Goal: Task Accomplishment & Management: Use online tool/utility

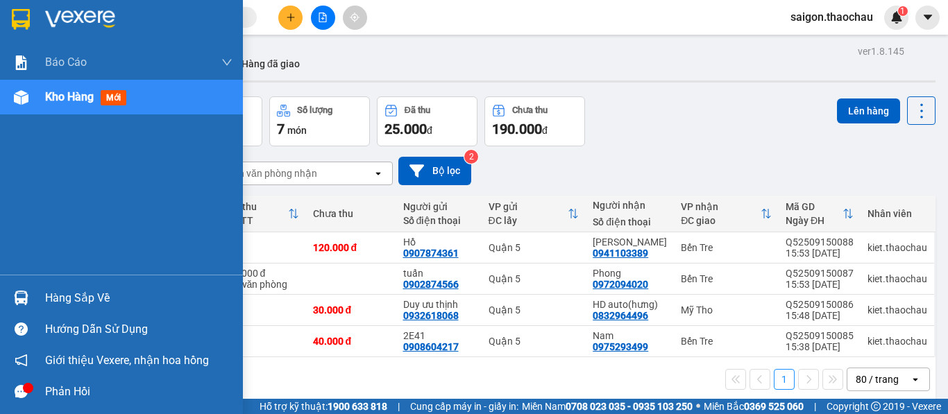
click at [53, 96] on span "Kho hàng" at bounding box center [69, 96] width 49 height 13
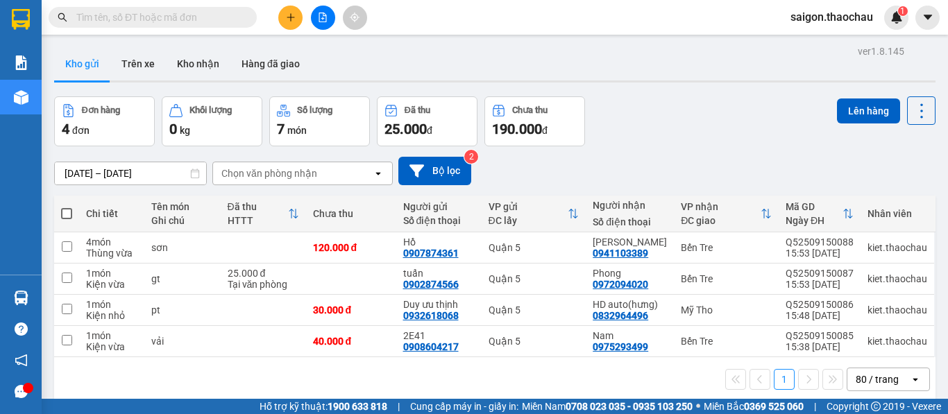
click at [92, 62] on button "Kho gửi" at bounding box center [82, 63] width 56 height 33
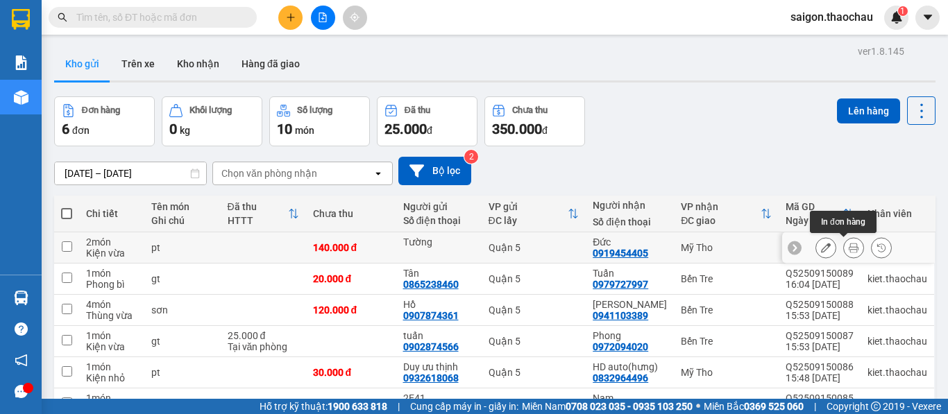
click at [844, 254] on button at bounding box center [853, 248] width 19 height 24
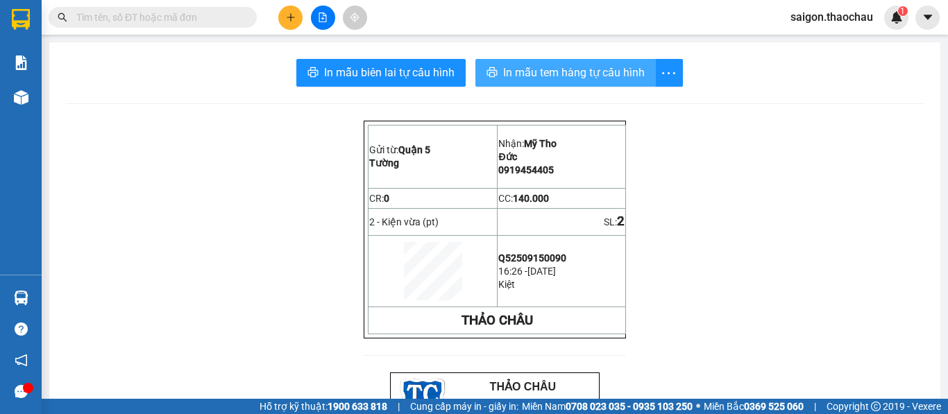
click at [555, 67] on span "In mẫu tem hàng tự cấu hình" at bounding box center [574, 72] width 142 height 17
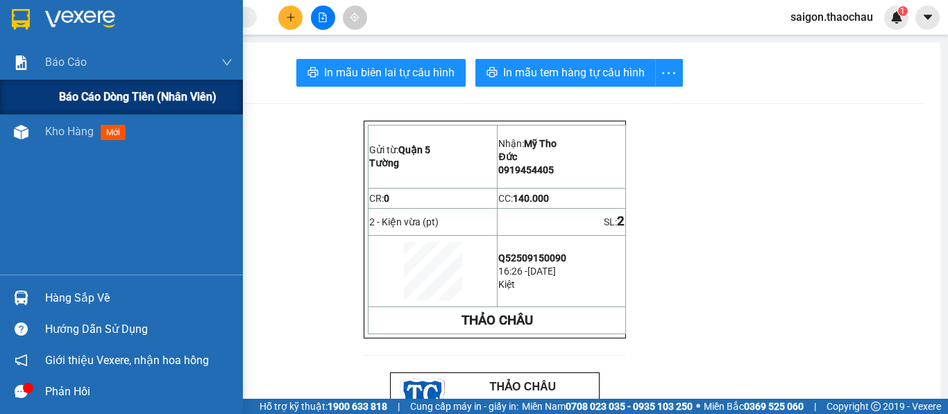
click at [3, 96] on div "Báo cáo dòng tiền (nhân viên)" at bounding box center [121, 97] width 243 height 35
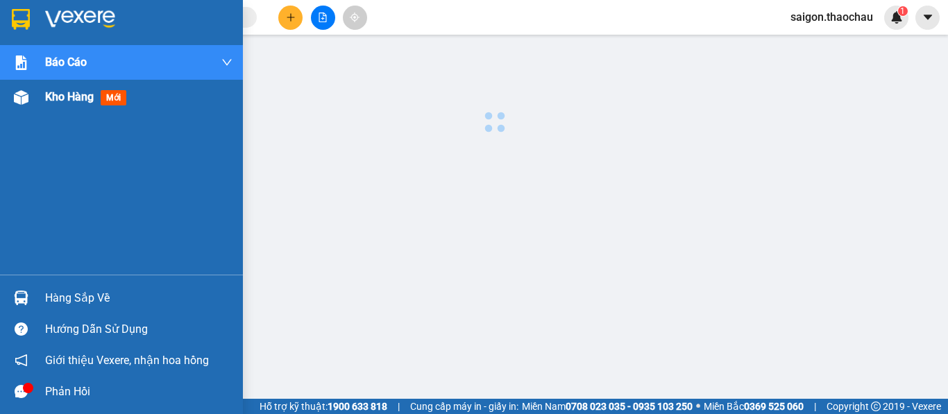
click at [27, 109] on div at bounding box center [21, 97] width 24 height 24
click at [38, 99] on div "Kho hàng mới" at bounding box center [121, 97] width 243 height 35
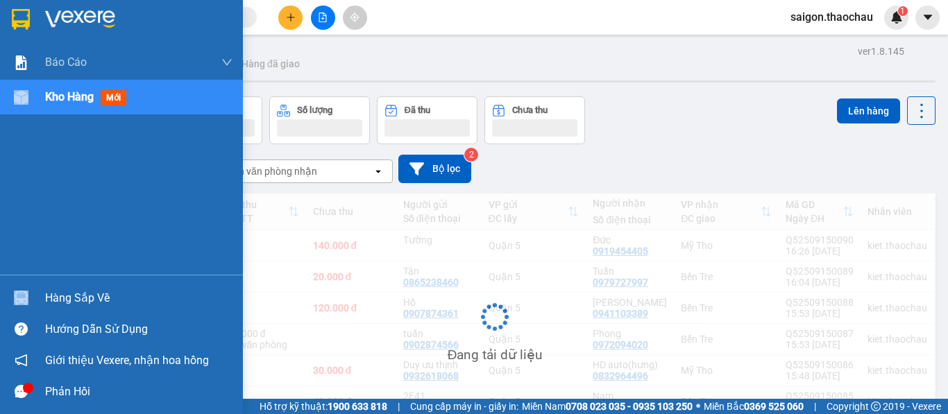
click at [38, 99] on div "Kho hàng mới" at bounding box center [121, 97] width 243 height 35
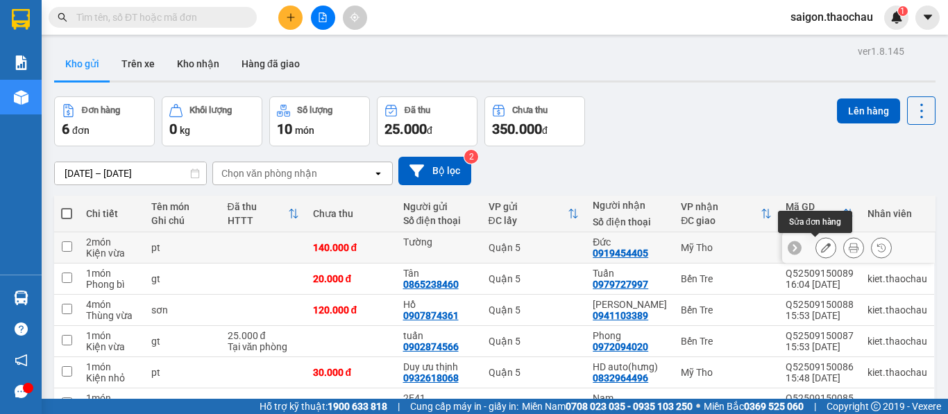
click at [821, 244] on icon at bounding box center [826, 248] width 10 height 10
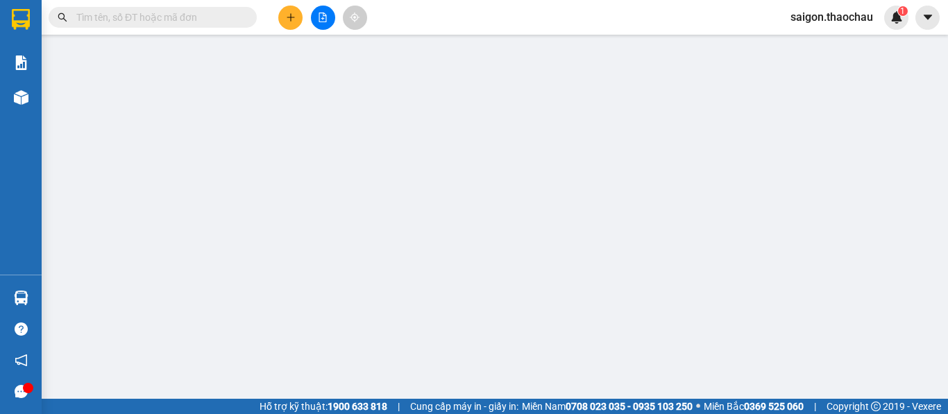
type input "Tường"
type input "0919454405"
type input "Đức"
type input "140.000"
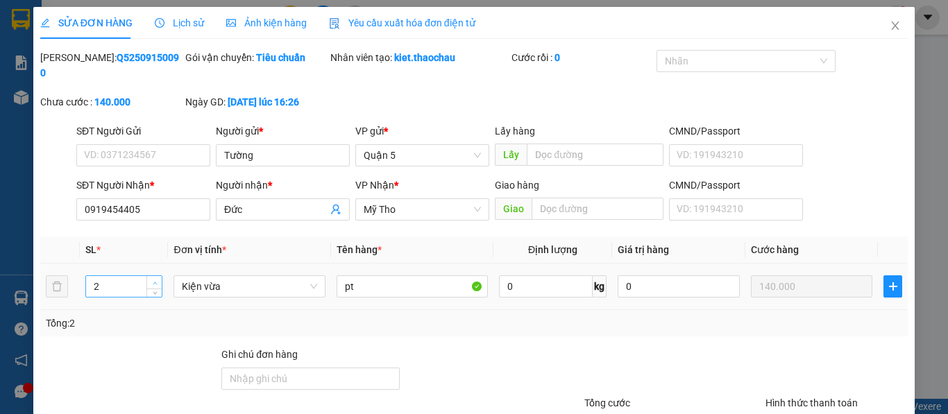
type input "3"
click at [152, 279] on span "up" at bounding box center [155, 283] width 8 height 8
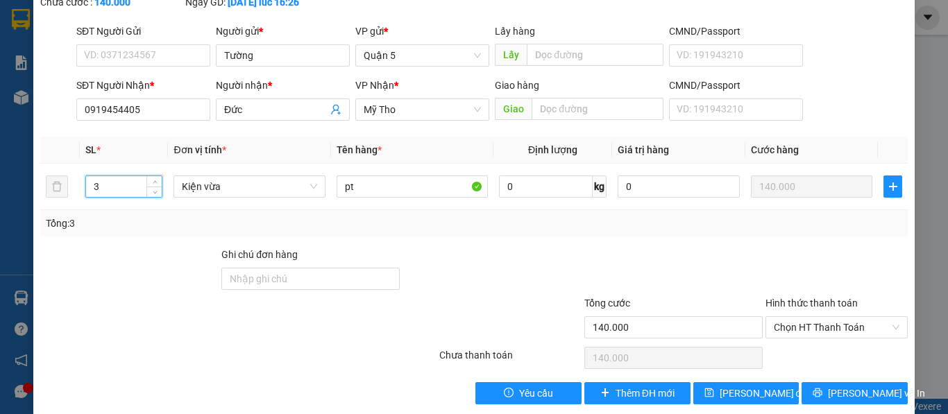
scroll to position [102, 0]
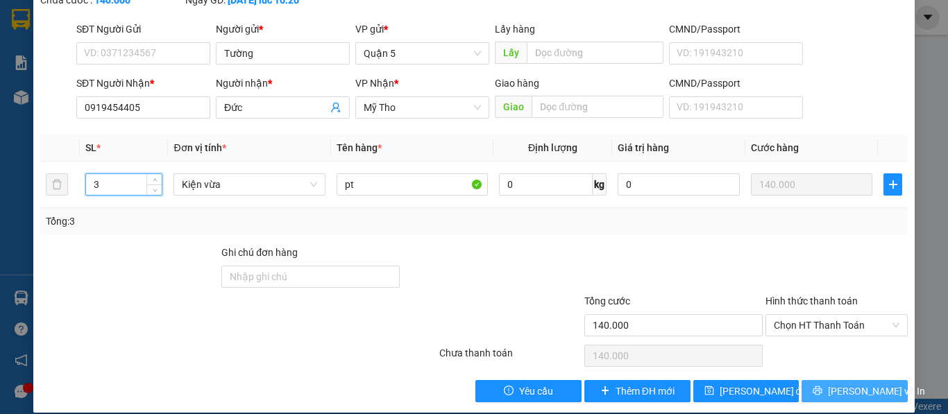
click at [824, 380] on button "Lưu và In" at bounding box center [854, 391] width 106 height 22
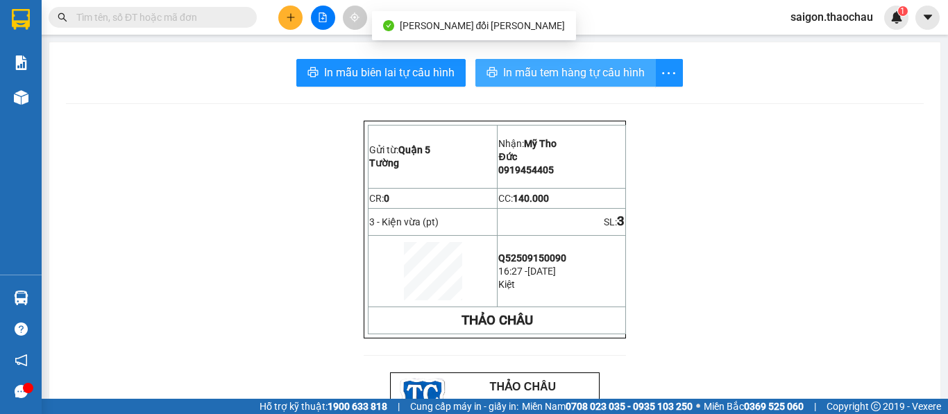
click at [559, 76] on span "In mẫu tem hàng tự cấu hình" at bounding box center [574, 72] width 142 height 17
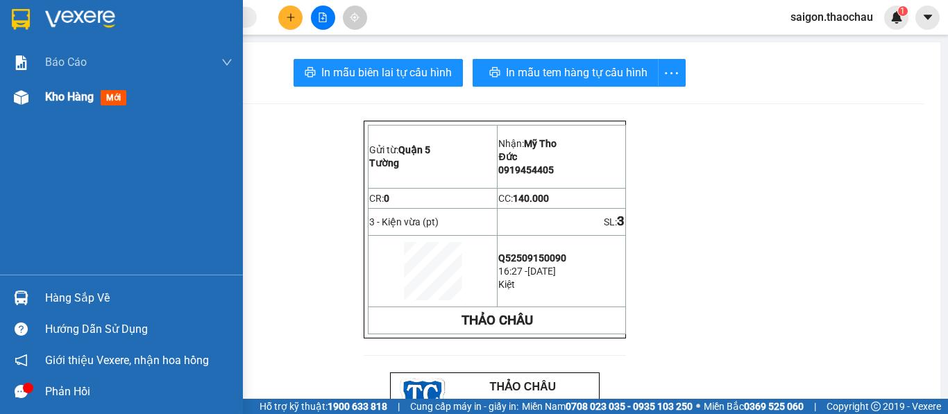
click at [63, 92] on span "Kho hàng" at bounding box center [69, 96] width 49 height 13
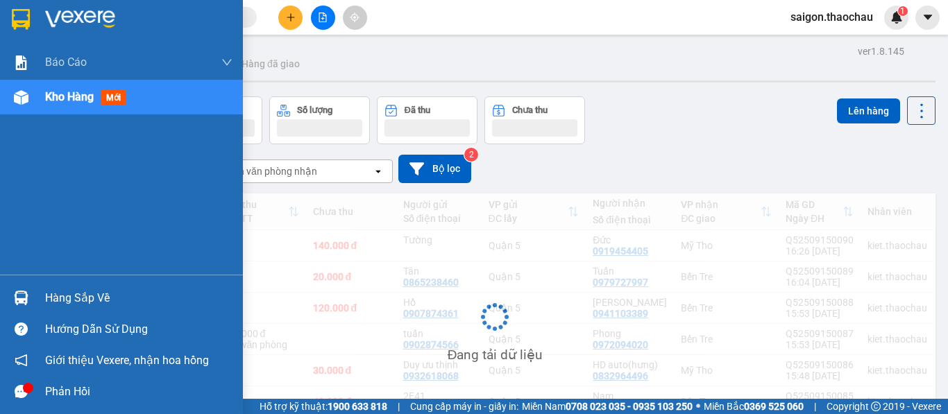
click at [78, 94] on span "Kho hàng" at bounding box center [69, 96] width 49 height 13
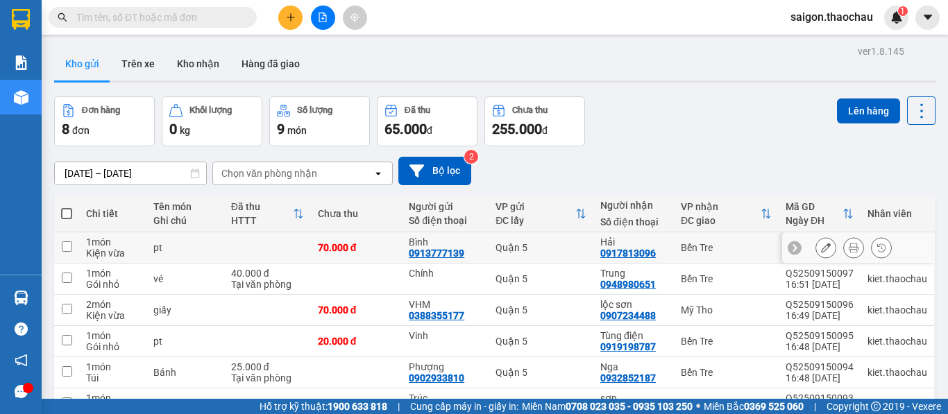
click at [844, 248] on button at bounding box center [853, 248] width 19 height 24
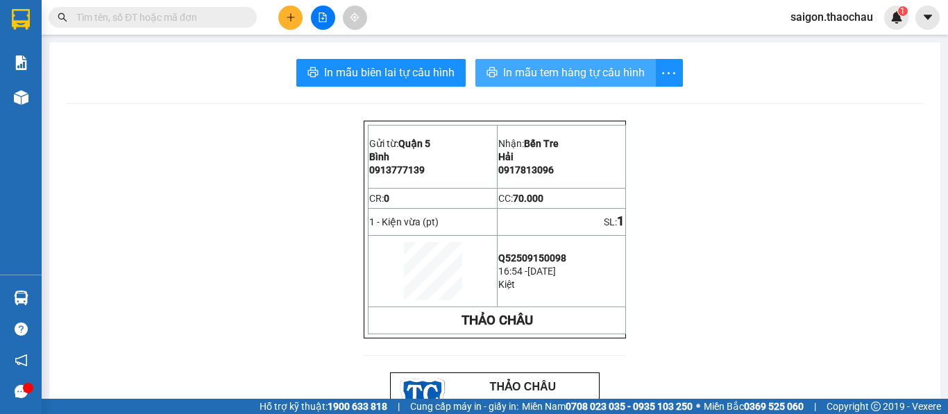
click at [582, 81] on button "In mẫu tem hàng tự cấu hình" at bounding box center [565, 73] width 180 height 28
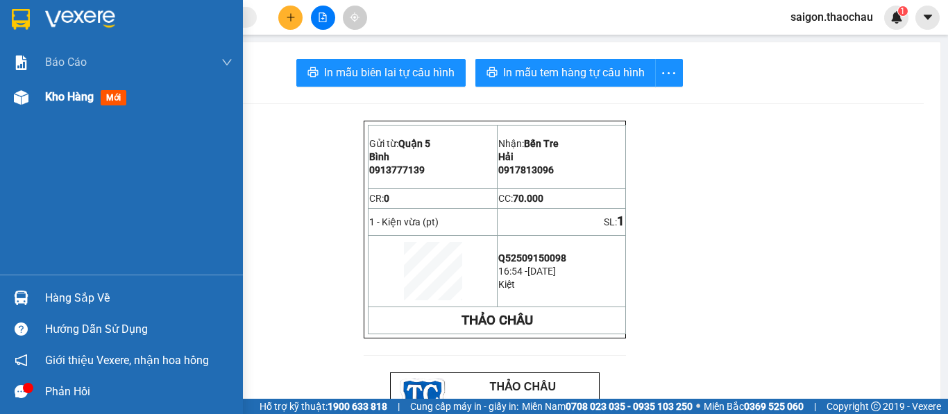
click at [95, 102] on div "Kho hàng mới" at bounding box center [88, 96] width 87 height 17
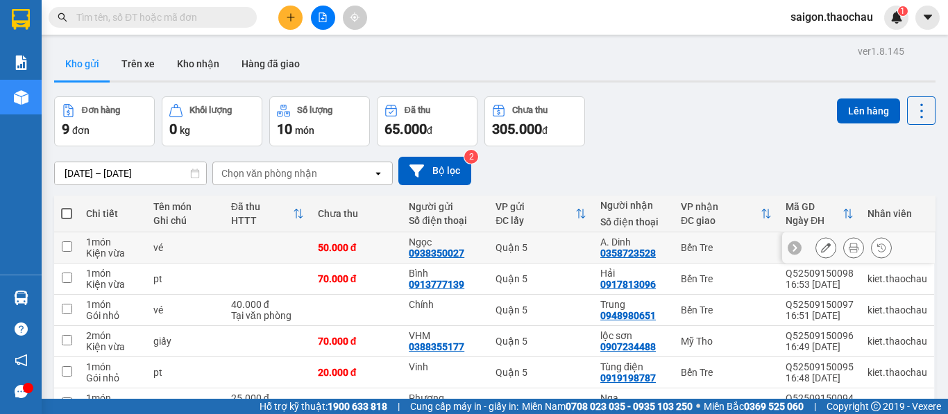
click at [849, 250] on icon at bounding box center [854, 248] width 10 height 10
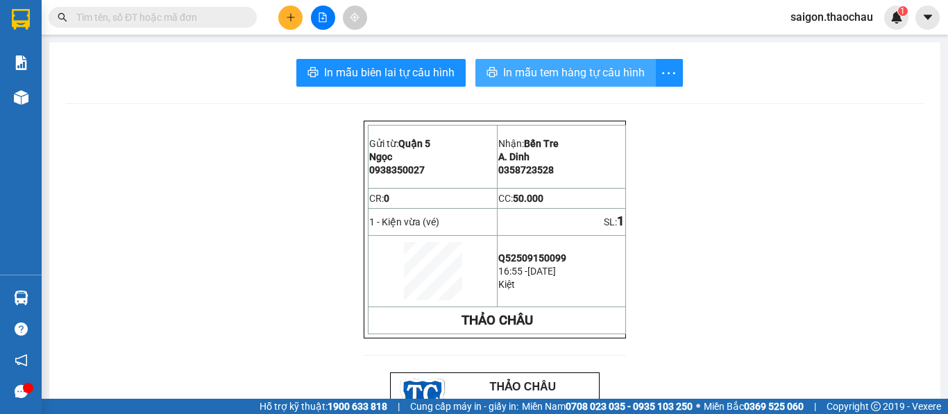
click at [622, 73] on span "In mẫu tem hàng tự cấu hình" at bounding box center [574, 72] width 142 height 17
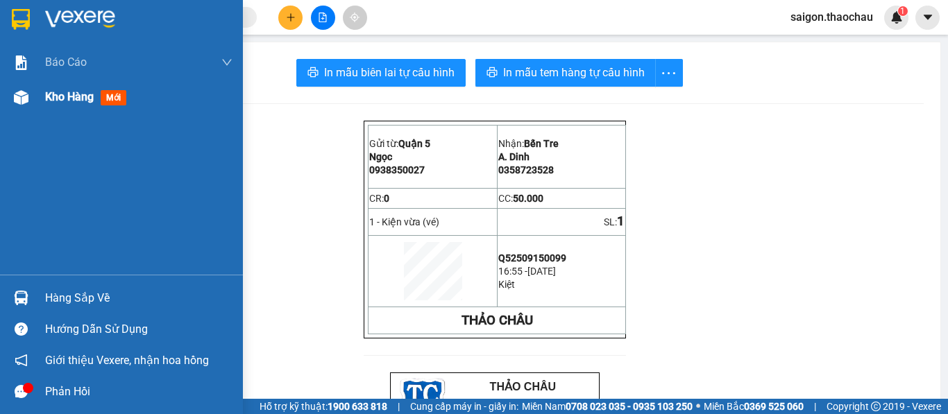
click at [79, 105] on div "Kho hàng mới" at bounding box center [88, 96] width 87 height 17
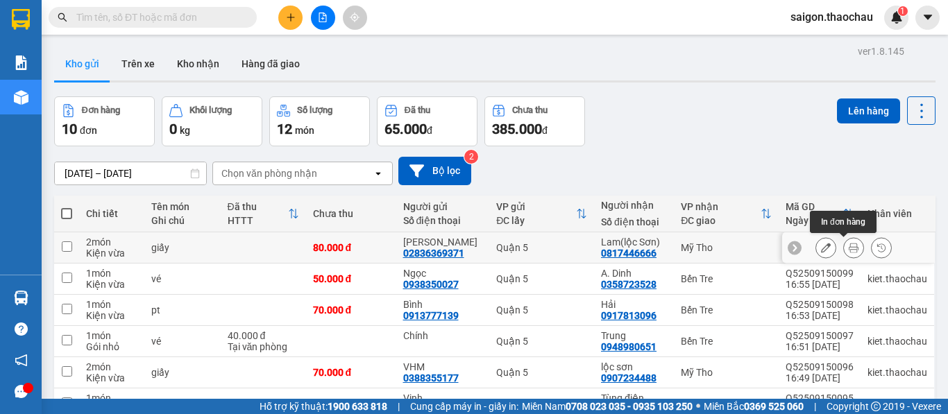
click at [849, 253] on icon at bounding box center [854, 248] width 10 height 10
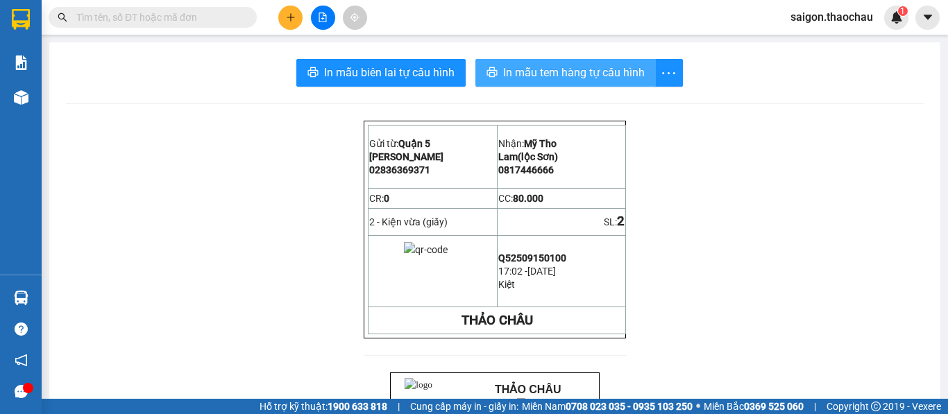
click at [572, 73] on span "In mẫu tem hàng tự cấu hình" at bounding box center [574, 72] width 142 height 17
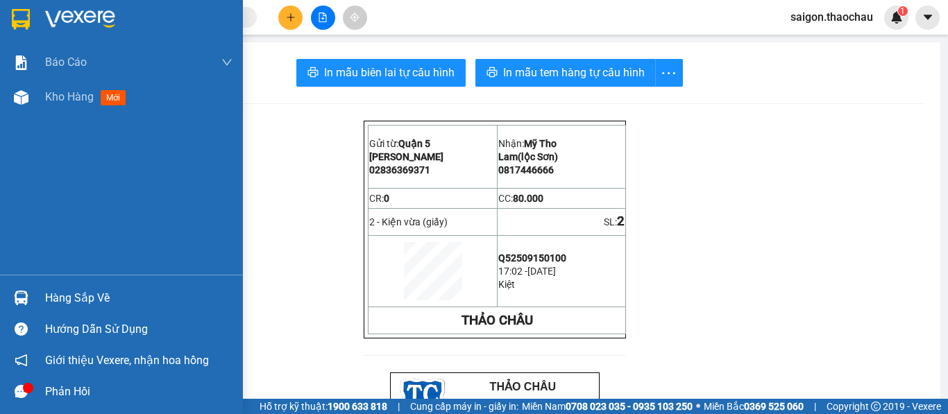
click at [10, 306] on div at bounding box center [21, 298] width 24 height 24
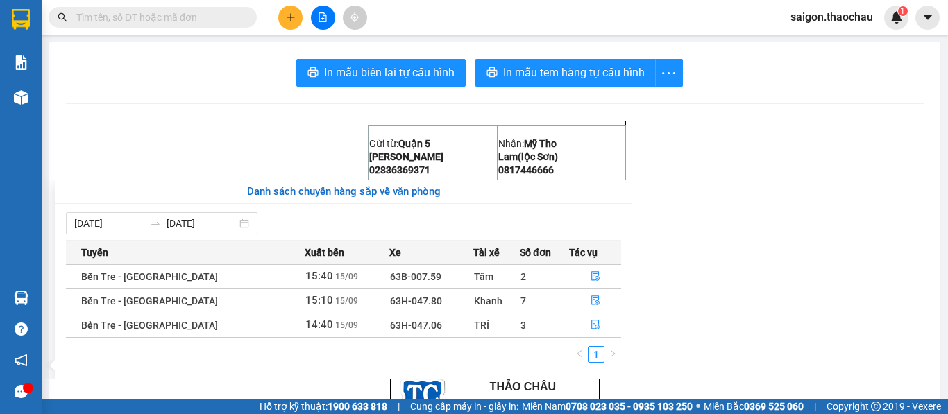
drag, startPoint x: 683, startPoint y: 283, endPoint x: 21, endPoint y: 196, distance: 667.7
click at [678, 288] on section "Kết quả tìm kiếm ( 0 ) Bộ lọc No Data saigon.thaochau 1 Báo cáo Báo cáo dòng ti…" at bounding box center [474, 207] width 948 height 414
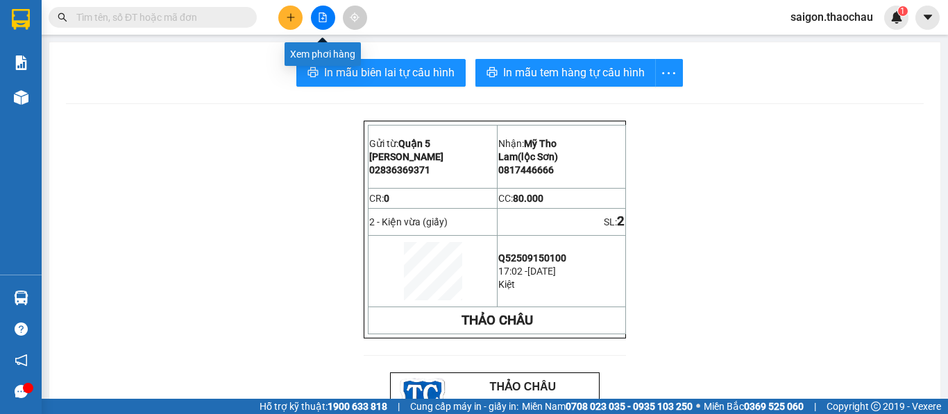
click at [327, 12] on button at bounding box center [323, 18] width 24 height 24
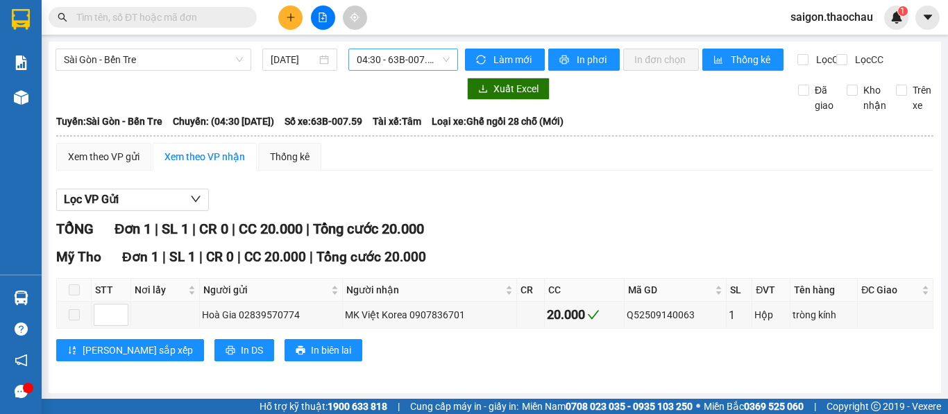
click at [428, 59] on span "04:30 - 63B-007.59" at bounding box center [403, 59] width 93 height 21
drag, startPoint x: 226, startPoint y: 42, endPoint x: 221, endPoint y: 59, distance: 18.0
click at [225, 42] on div "Sài Gòn - Bến Tre 15/09/2025 04:30 - 63B-007.59 Làm mới In phơi In đơn chọn Thố…" at bounding box center [495, 218] width 892 height 352
click at [221, 59] on span "Sài Gòn - Bến Tre" at bounding box center [153, 59] width 179 height 21
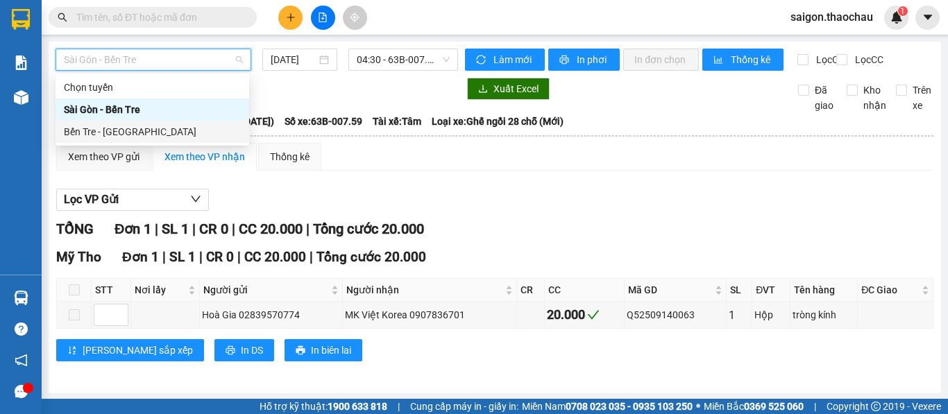
click at [150, 121] on div "Bến Tre - Sài Gòn" at bounding box center [153, 132] width 194 height 22
type input "15/09/2025"
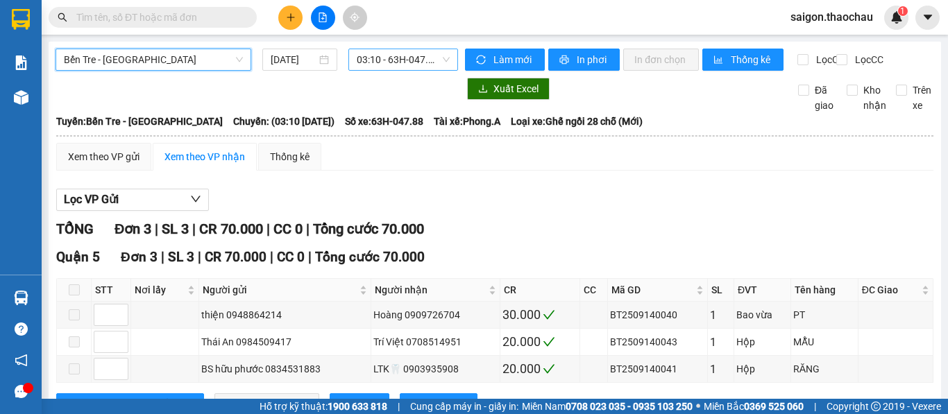
click at [418, 65] on span "03:10 - 63H-047.88" at bounding box center [403, 59] width 93 height 21
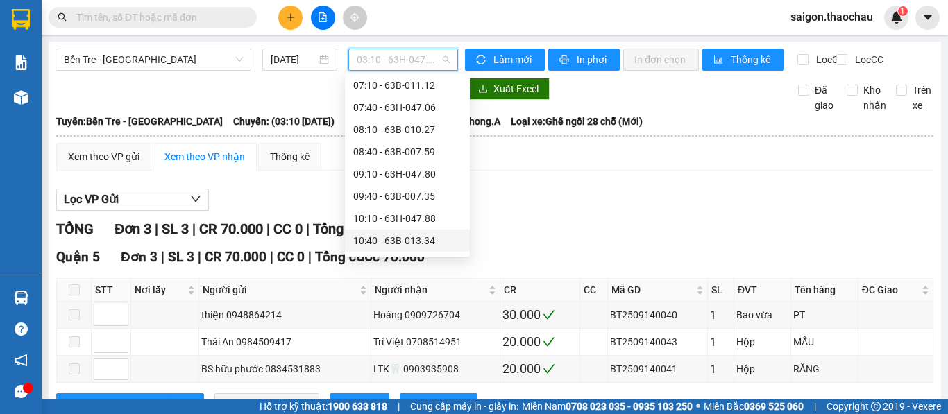
scroll to position [347, 0]
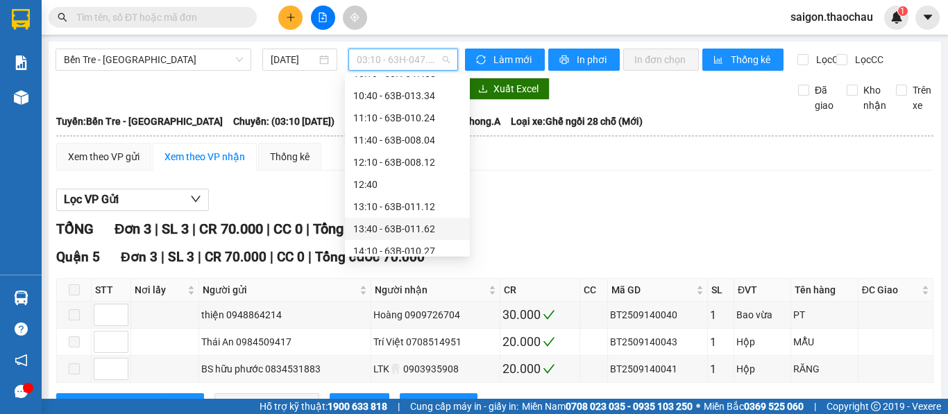
click at [399, 230] on div "13:40 - 63B-011.62" at bounding box center [407, 228] width 108 height 15
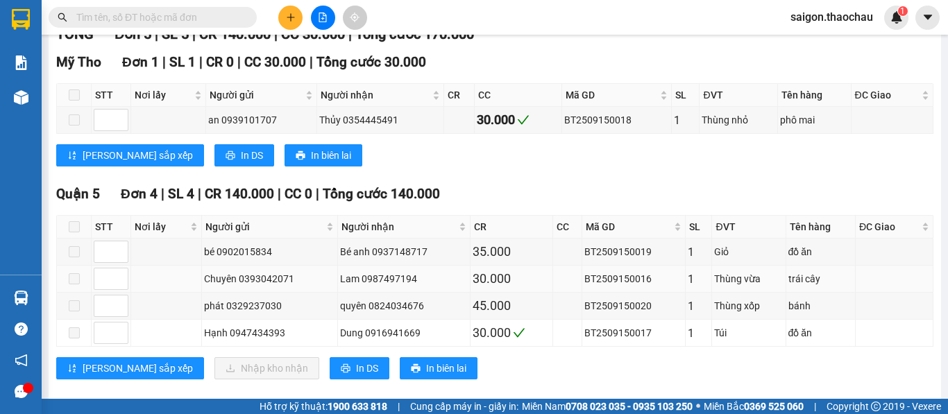
scroll to position [226, 0]
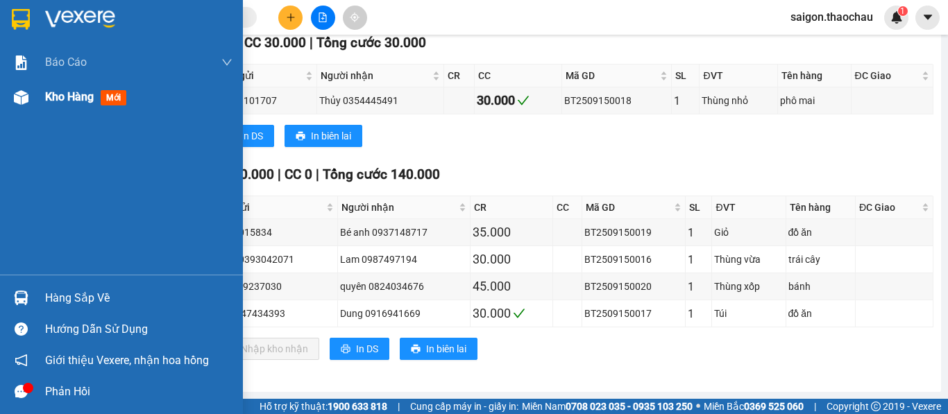
click at [100, 105] on div "Kho hàng mới" at bounding box center [88, 96] width 87 height 17
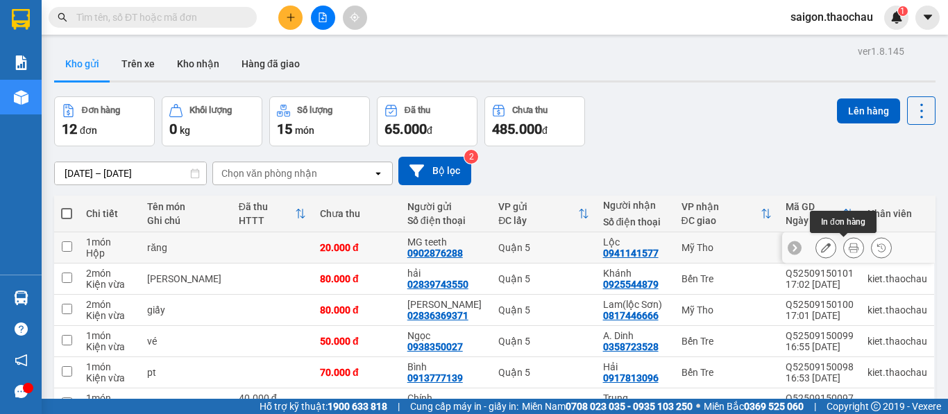
click at [852, 250] on button at bounding box center [853, 248] width 19 height 24
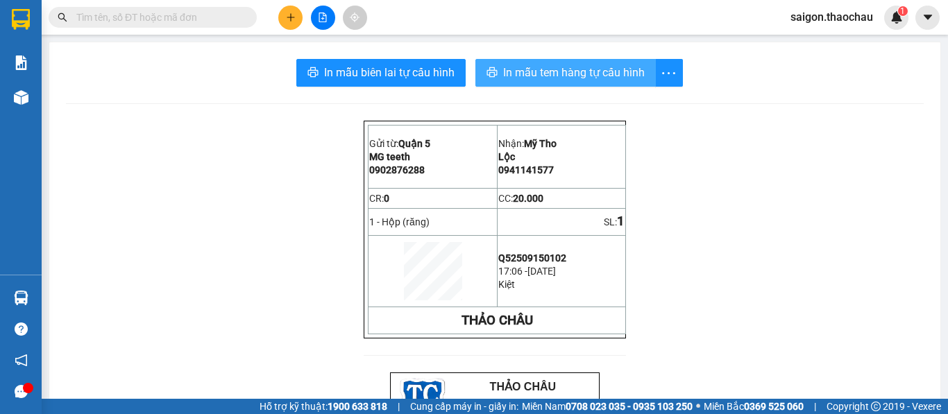
drag, startPoint x: 536, startPoint y: 86, endPoint x: 538, endPoint y: 71, distance: 14.7
click at [537, 78] on button "In mẫu tem hàng tự cấu hình" at bounding box center [565, 73] width 180 height 28
click at [538, 71] on span "In mẫu tem hàng tự cấu hình" at bounding box center [574, 72] width 142 height 17
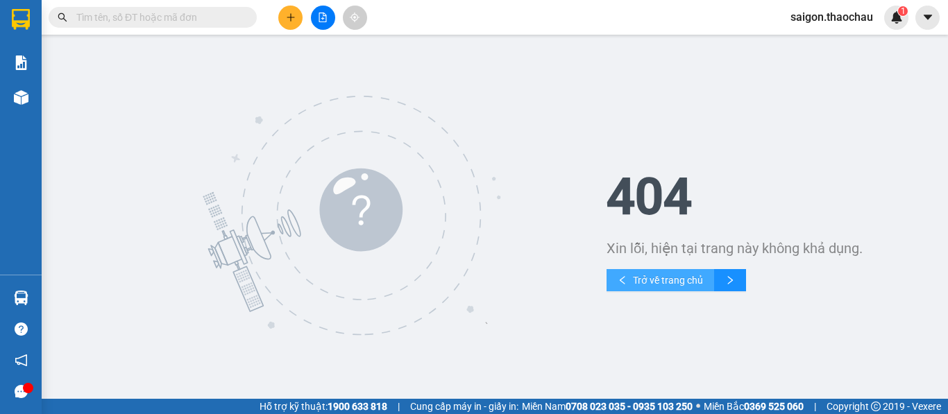
click at [675, 271] on button "Trở về trang chủ" at bounding box center [660, 280] width 108 height 22
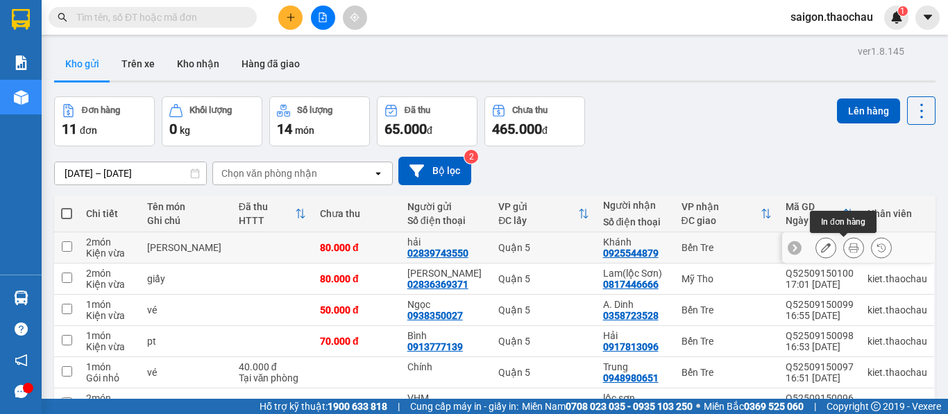
click at [849, 248] on icon at bounding box center [854, 248] width 10 height 10
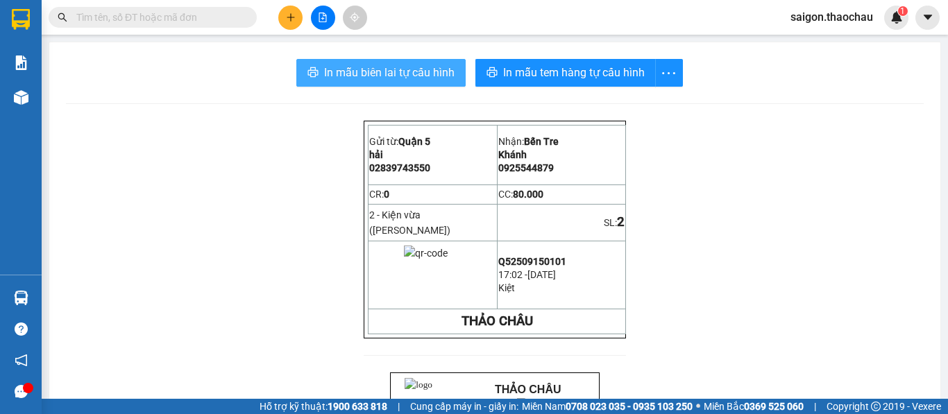
click at [402, 76] on span "In mẫu biên lai tự cấu hình" at bounding box center [389, 72] width 130 height 17
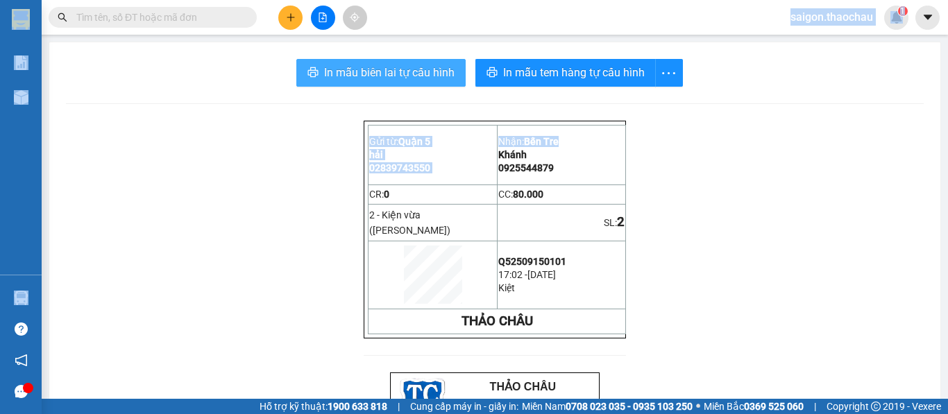
click at [368, 83] on button "In mẫu biên lai tự cấu hình" at bounding box center [380, 73] width 169 height 28
click at [368, 77] on span "In mẫu biên lai tự cấu hình" at bounding box center [389, 72] width 130 height 17
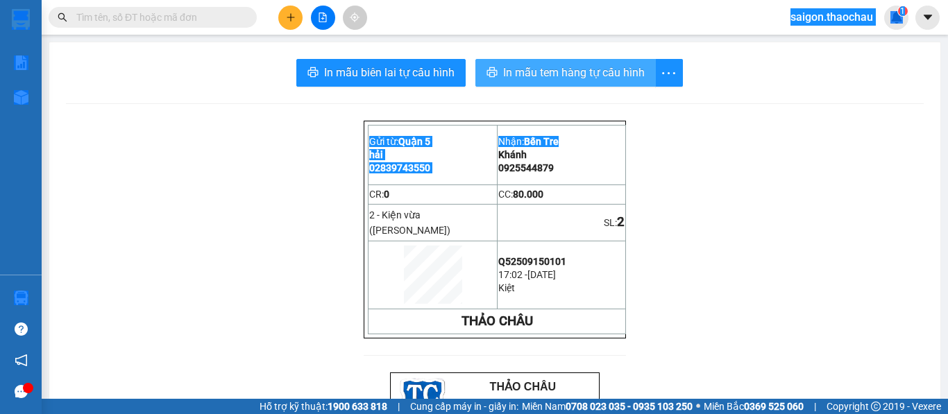
click at [597, 78] on span "In mẫu tem hàng tự cấu hình" at bounding box center [574, 72] width 142 height 17
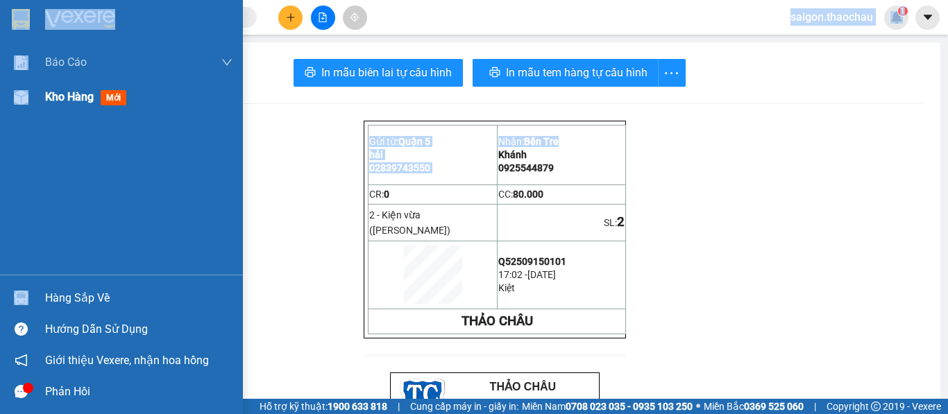
click at [62, 90] on span "Kho hàng" at bounding box center [69, 96] width 49 height 13
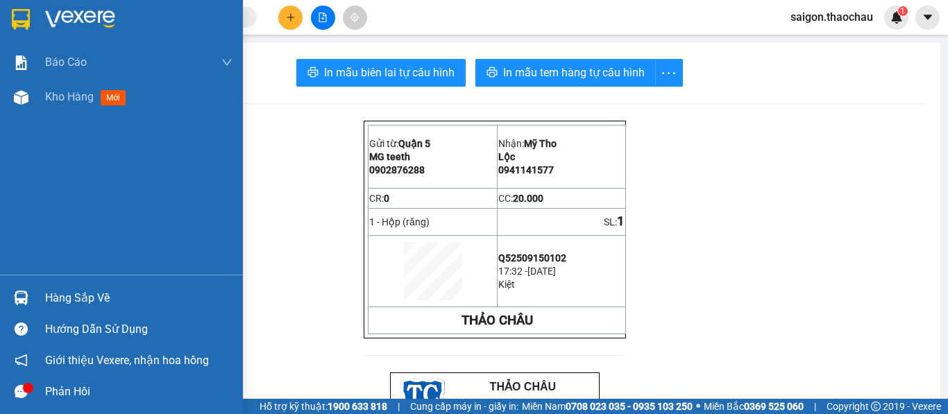
click at [26, 289] on div at bounding box center [21, 298] width 24 height 24
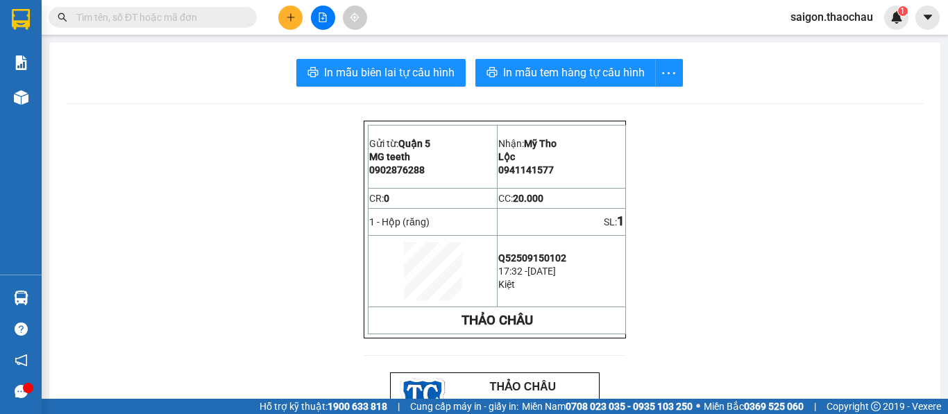
click at [722, 287] on section "Kết quả tìm kiếm ( 0 ) Bộ lọc No Data saigon.thaochau 1 Báo cáo Báo cáo dòng ti…" at bounding box center [474, 207] width 948 height 414
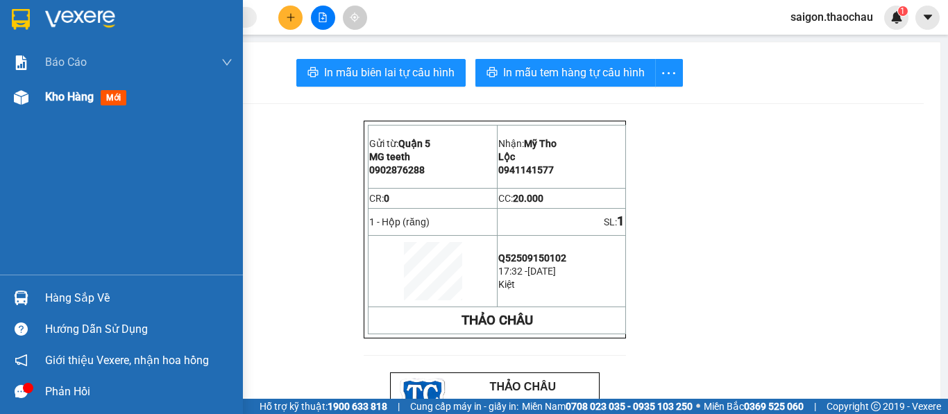
click at [25, 83] on div "Kho hàng mới" at bounding box center [121, 97] width 243 height 35
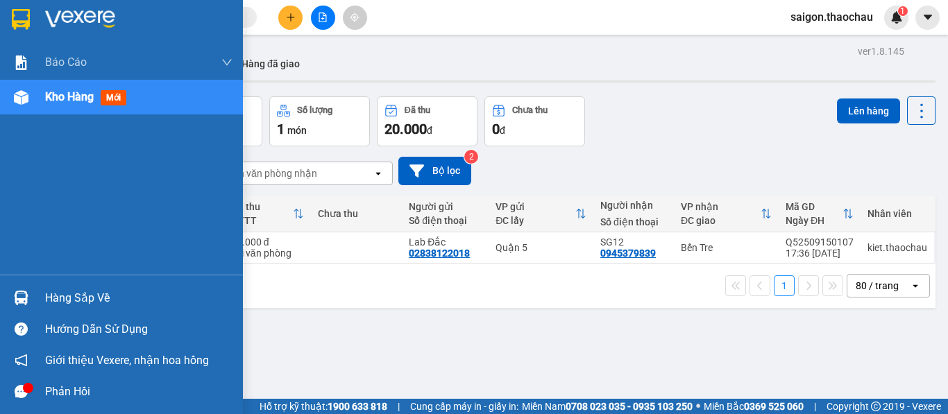
click at [31, 299] on div at bounding box center [21, 298] width 24 height 24
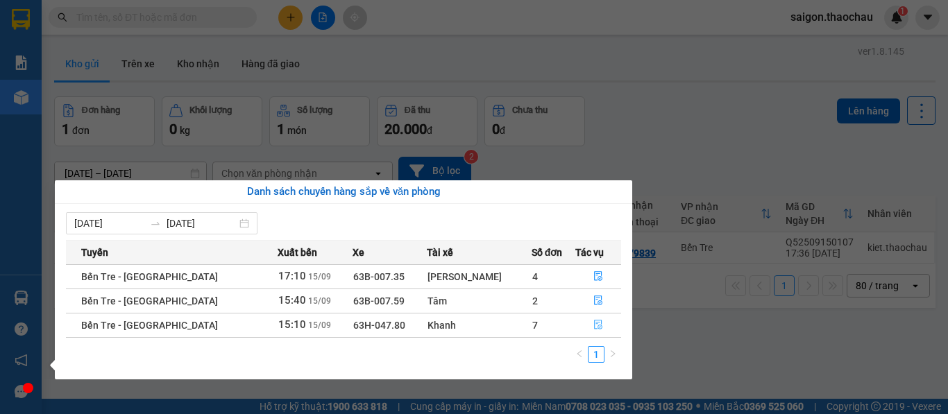
click at [593, 330] on span "file-done" at bounding box center [598, 325] width 10 height 11
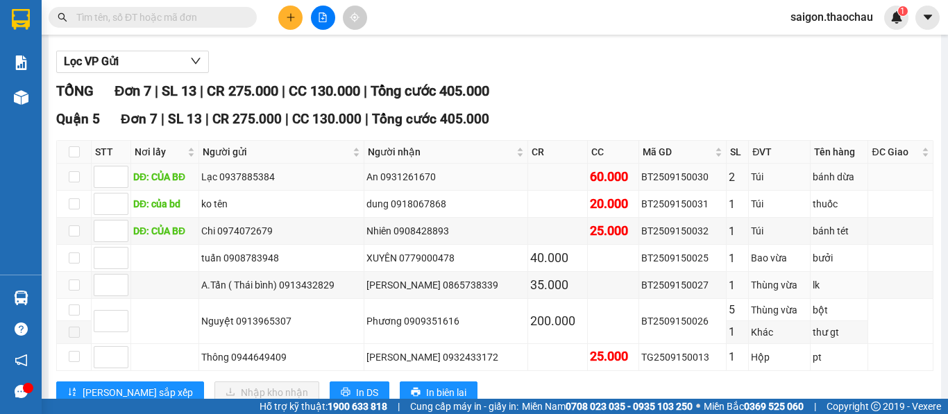
scroll to position [139, 0]
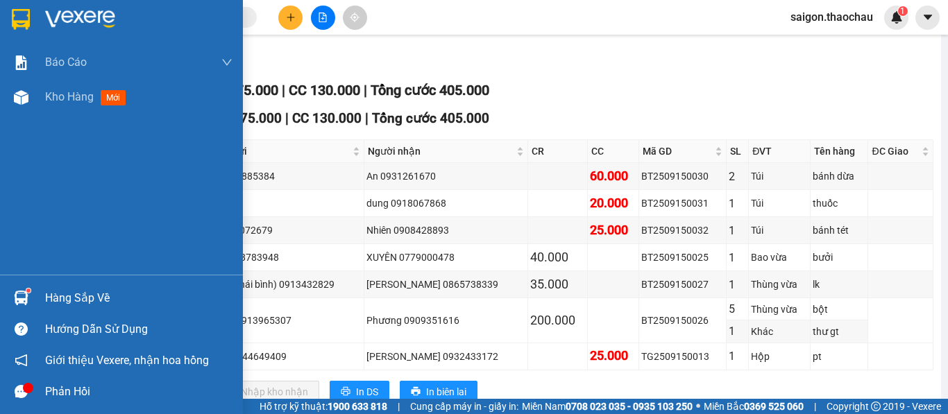
click at [63, 133] on div "Báo cáo Báo cáo dòng tiền (nhân viên) Kho hàng mới" at bounding box center [121, 160] width 243 height 230
click at [80, 112] on div "Kho hàng mới" at bounding box center [138, 97] width 187 height 35
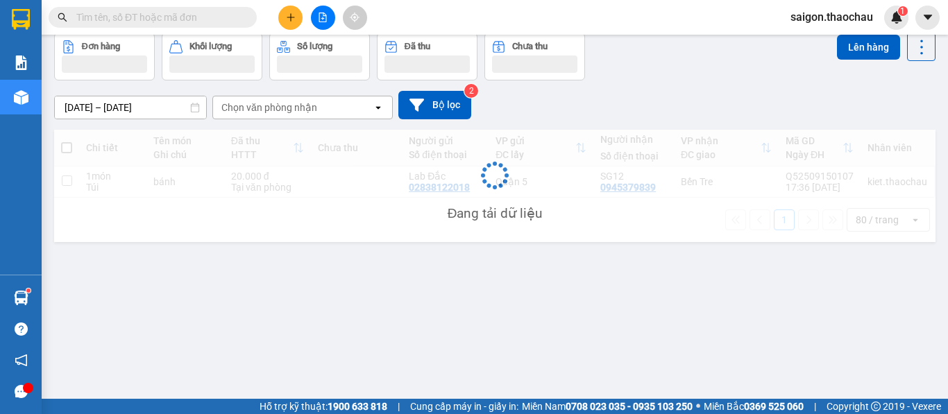
scroll to position [64, 0]
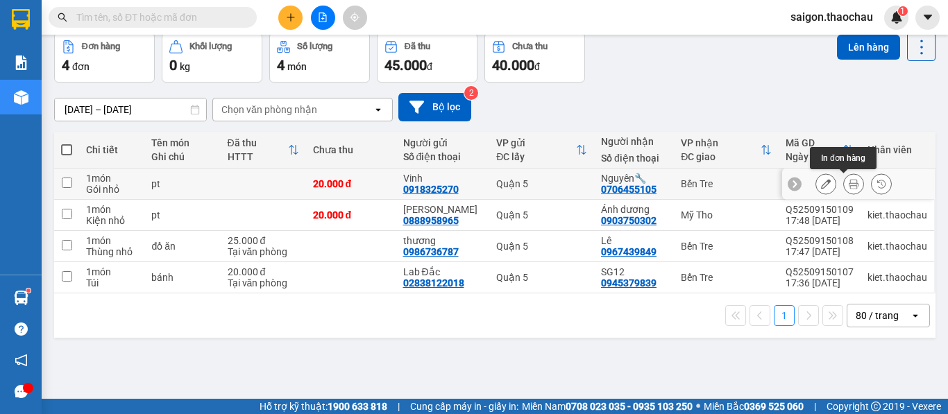
click at [849, 183] on icon at bounding box center [854, 184] width 10 height 10
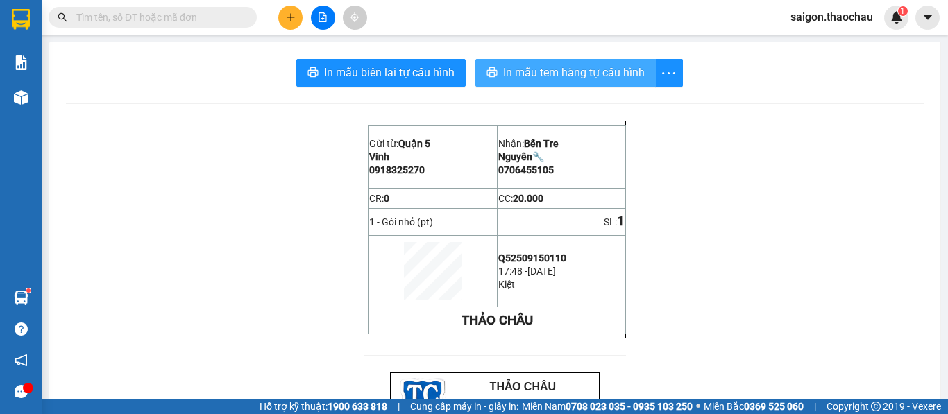
click at [584, 71] on span "In mẫu tem hàng tự cấu hình" at bounding box center [574, 72] width 142 height 17
click at [29, 98] on div at bounding box center [21, 97] width 24 height 24
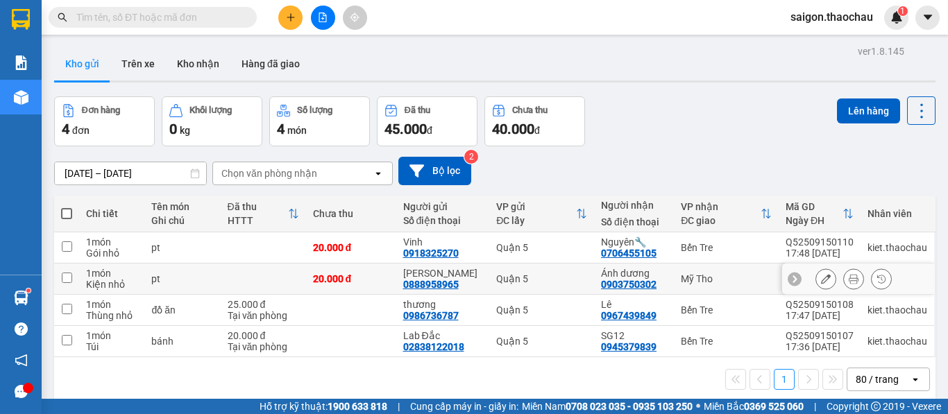
click at [843, 271] on div at bounding box center [853, 279] width 21 height 21
click at [849, 275] on icon at bounding box center [854, 279] width 10 height 10
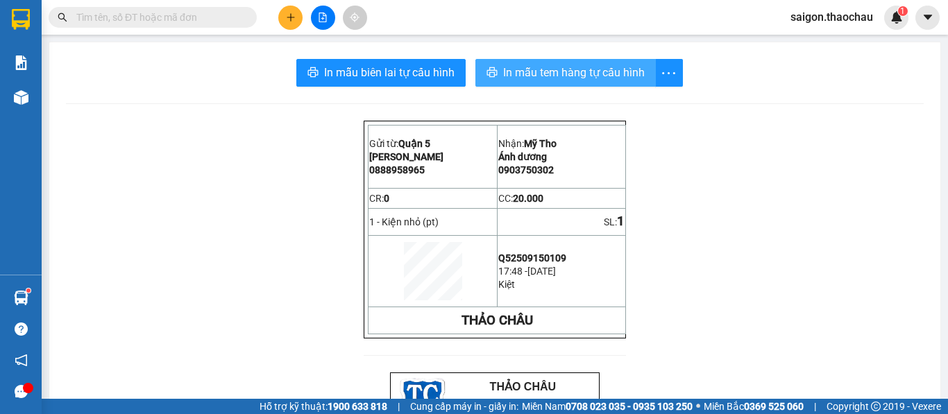
click at [563, 71] on span "In mẫu tem hàng tự cấu hình" at bounding box center [574, 72] width 142 height 17
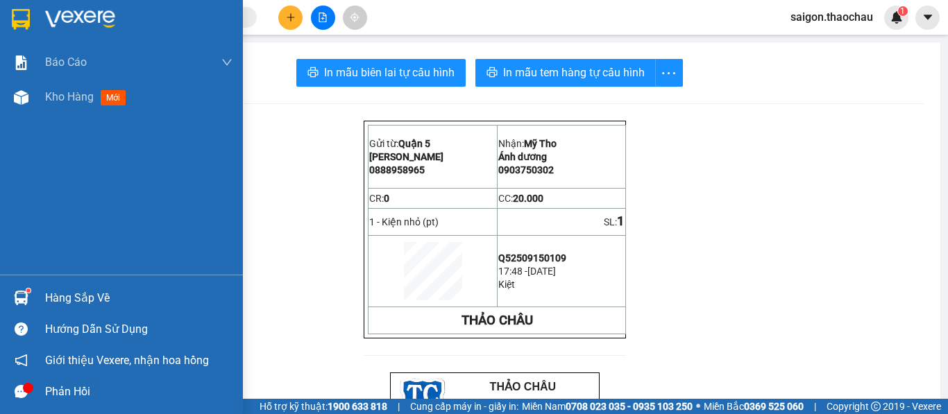
click at [21, 103] on img at bounding box center [21, 97] width 15 height 15
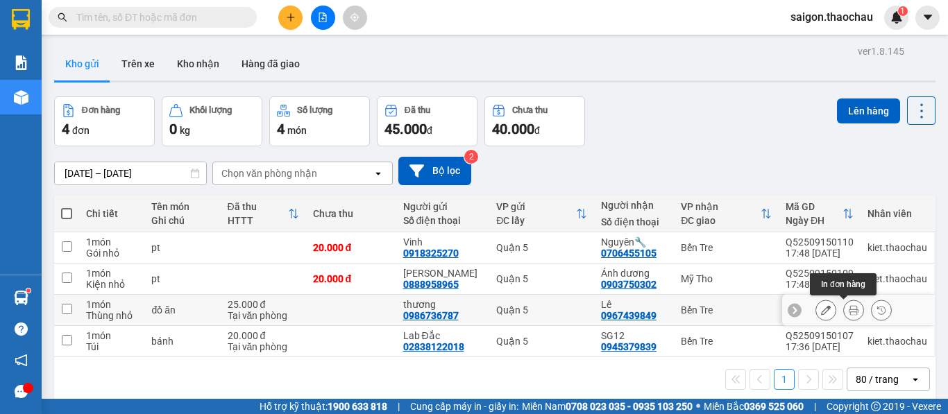
click at [849, 308] on icon at bounding box center [854, 310] width 10 height 10
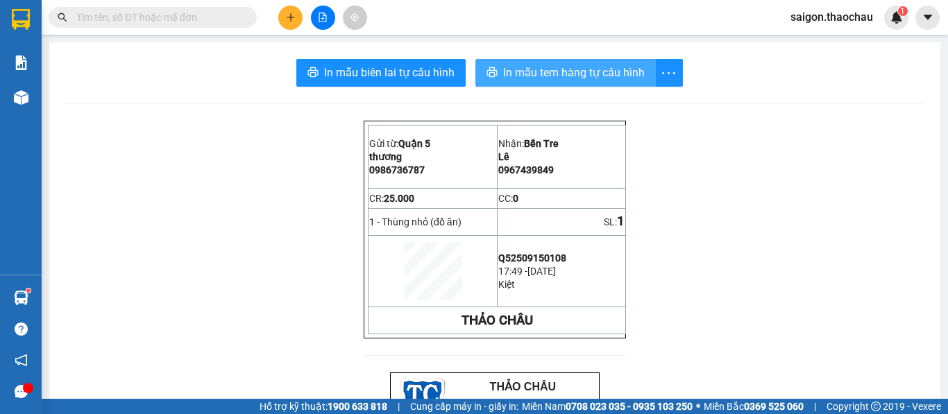
click at [601, 67] on span "In mẫu tem hàng tự cấu hình" at bounding box center [574, 72] width 142 height 17
